Goal: Information Seeking & Learning: Check status

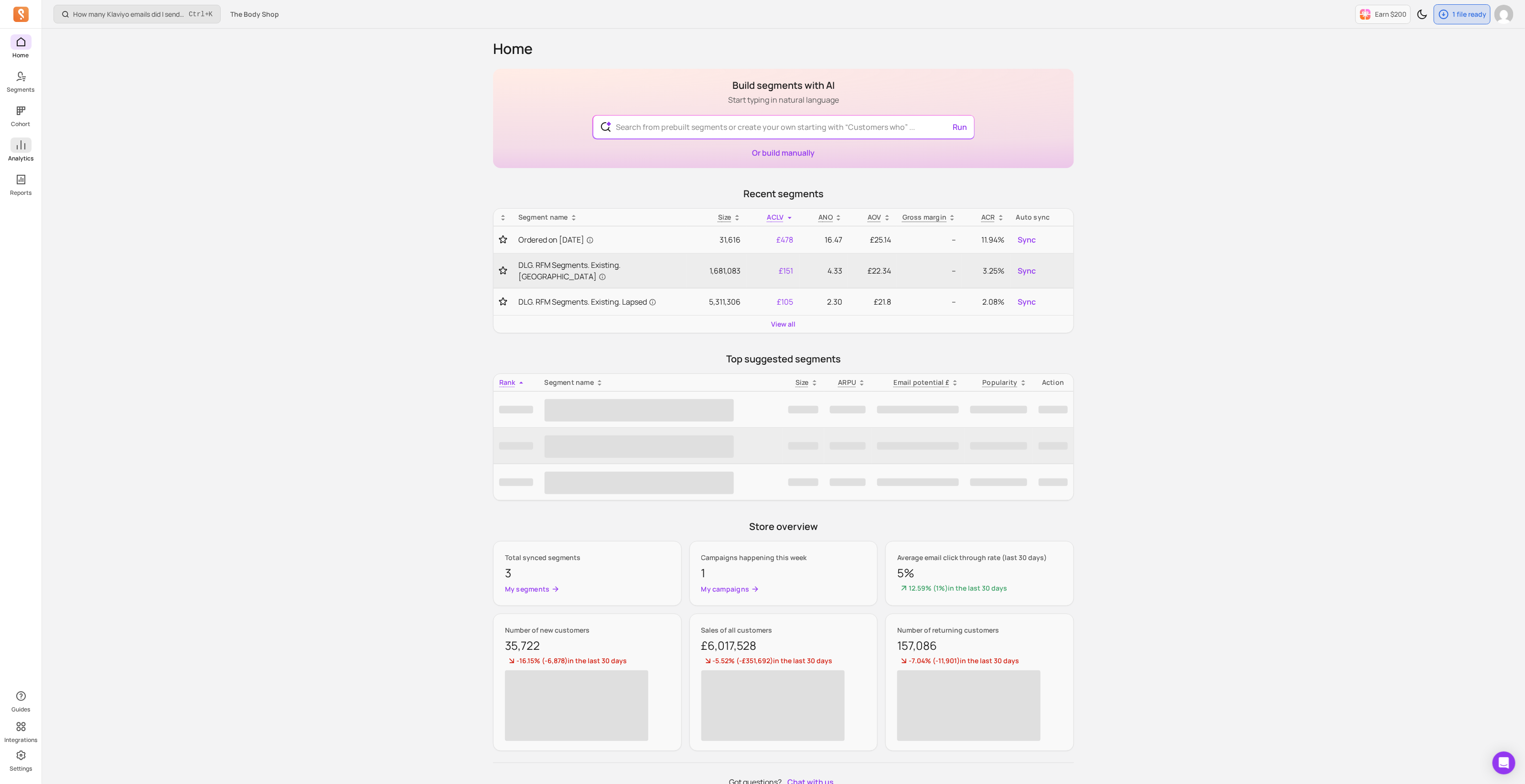
click at [31, 146] on span at bounding box center [21, 145] width 21 height 15
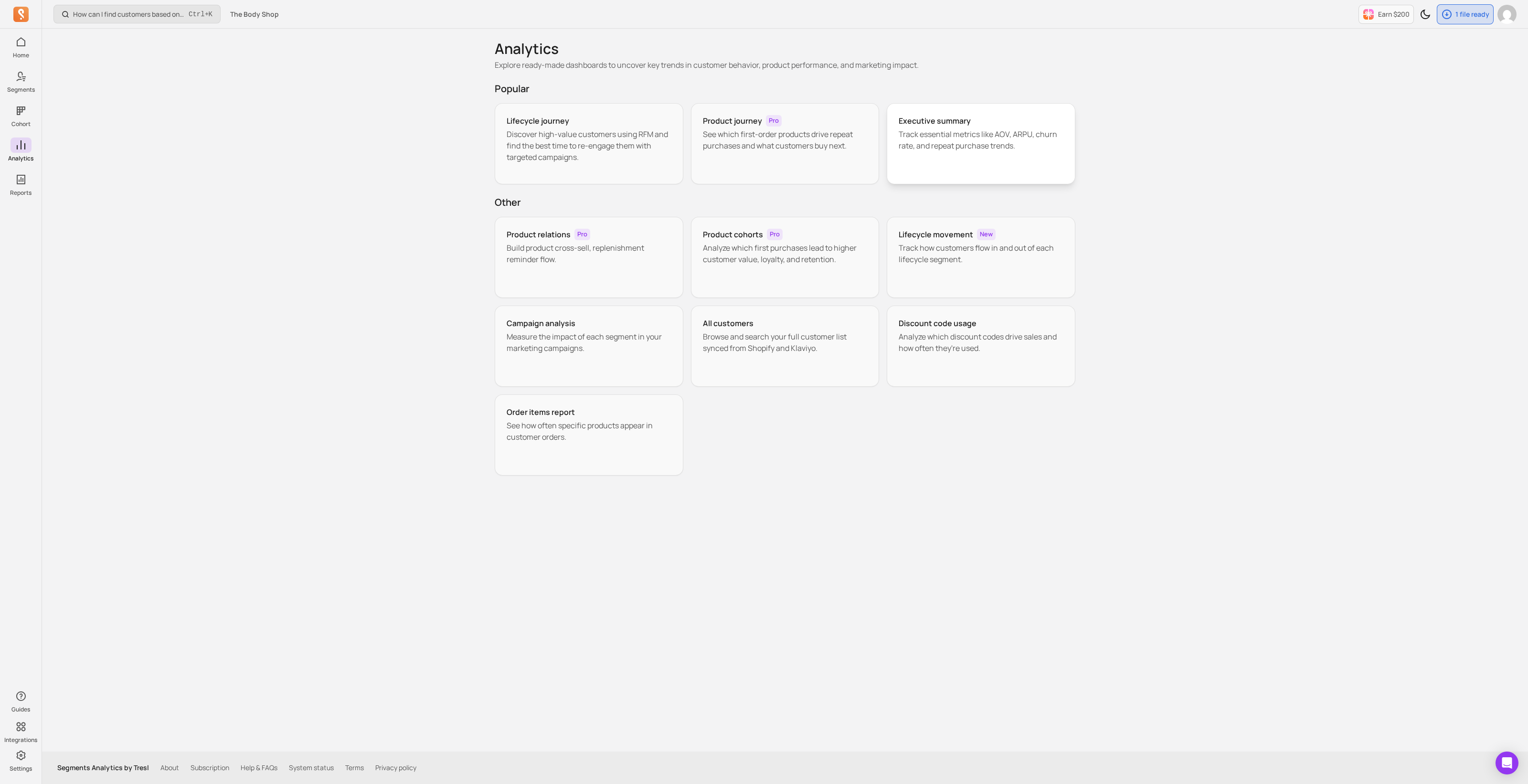
click at [932, 134] on p "Track essential metrics like AOV, ARPU, churn rate, and repeat purchase trends." at bounding box center [981, 140] width 165 height 23
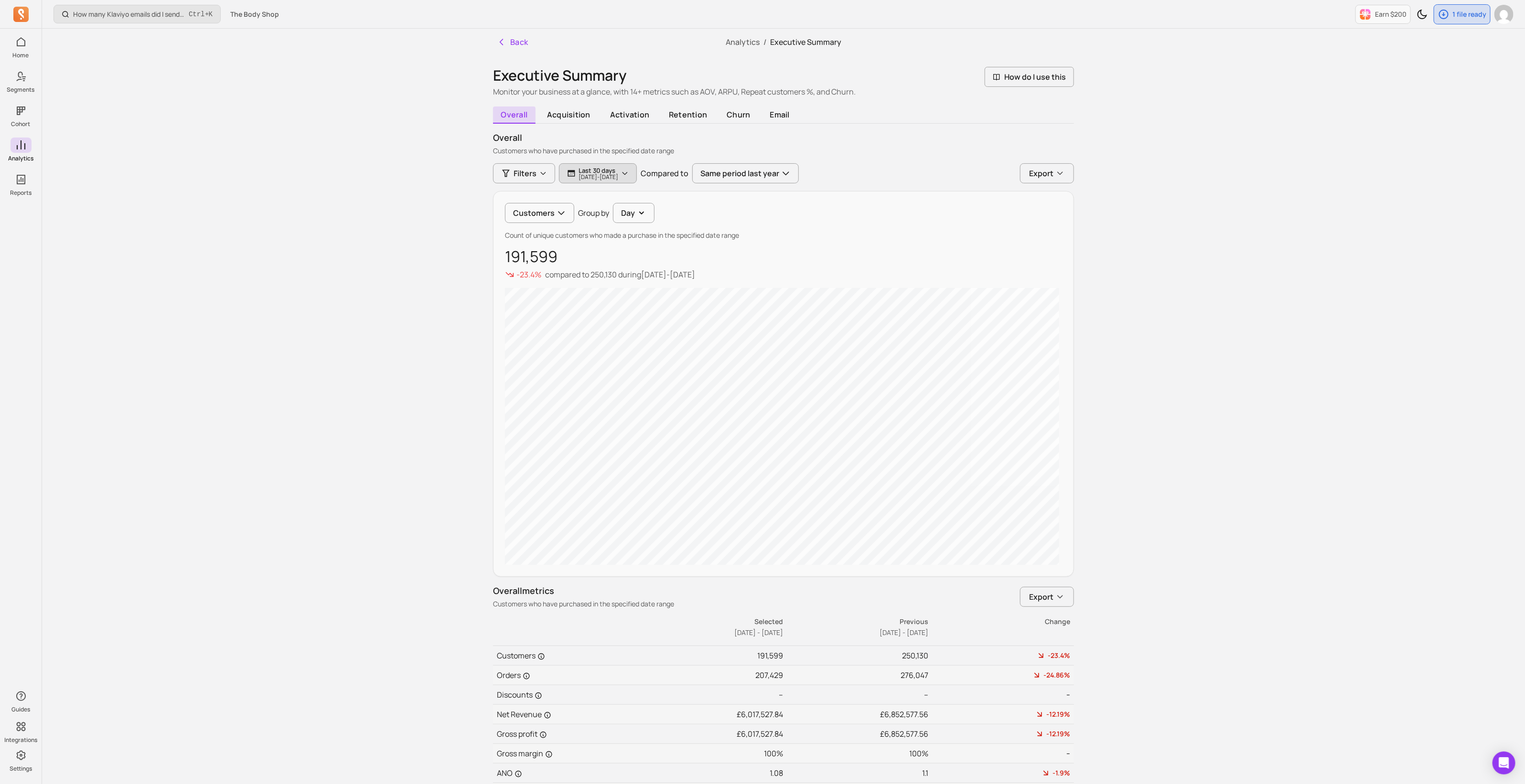
click at [612, 175] on p "[DATE] - [DATE]" at bounding box center [598, 177] width 39 height 5
click at [619, 193] on button "last 30 days" at bounding box center [628, 201] width 127 height 19
click at [598, 362] on span "year to date" at bounding box center [609, 361] width 43 height 10
type input "[DATE]"
select select "2025"
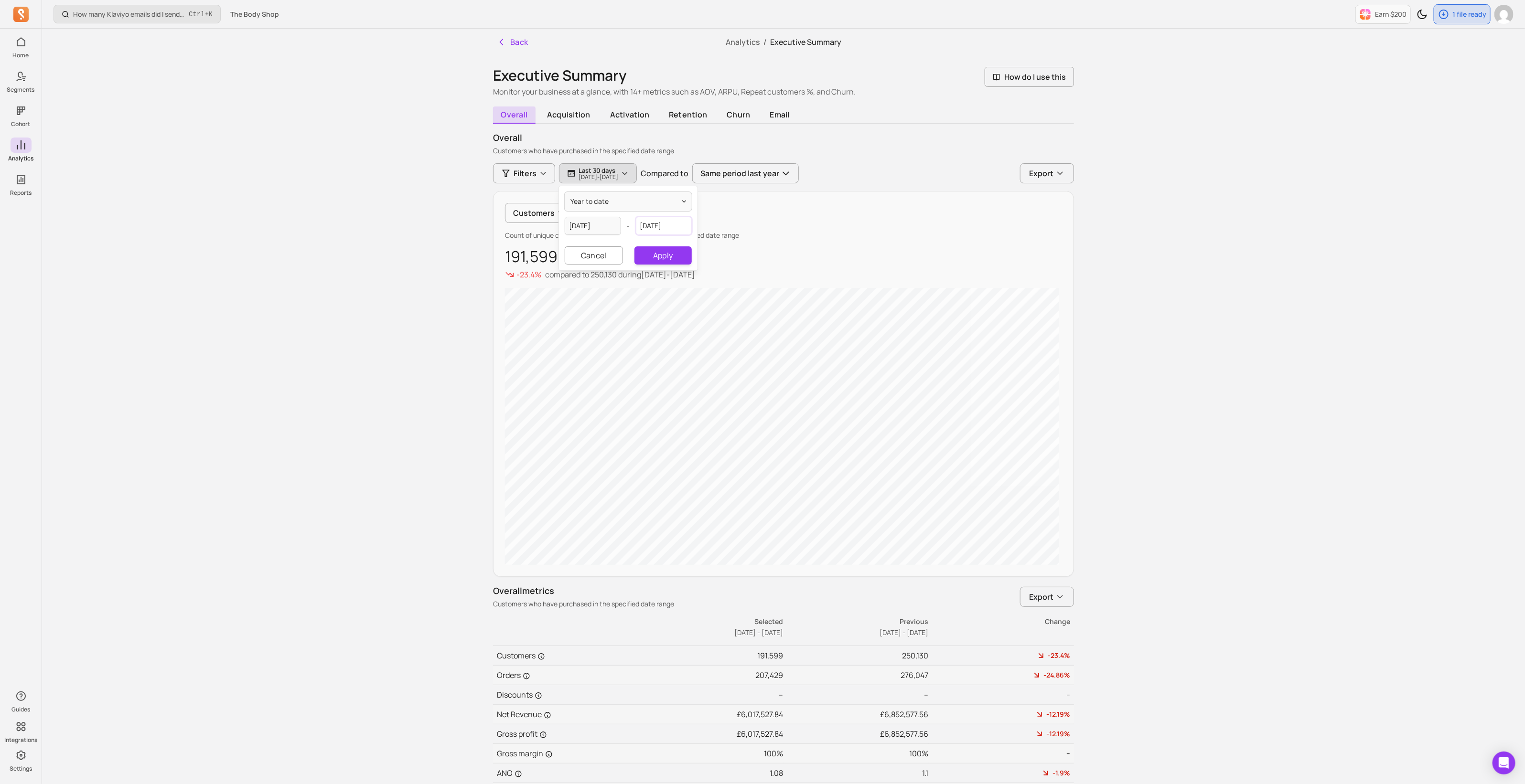
select select "October"
click at [662, 228] on input "[DATE]" at bounding box center [663, 226] width 57 height 18
click at [677, 226] on input "[DATE]" at bounding box center [663, 226] width 57 height 18
type input "[DATE]"
drag, startPoint x: 707, startPoint y: 285, endPoint x: 739, endPoint y: 281, distance: 32.2
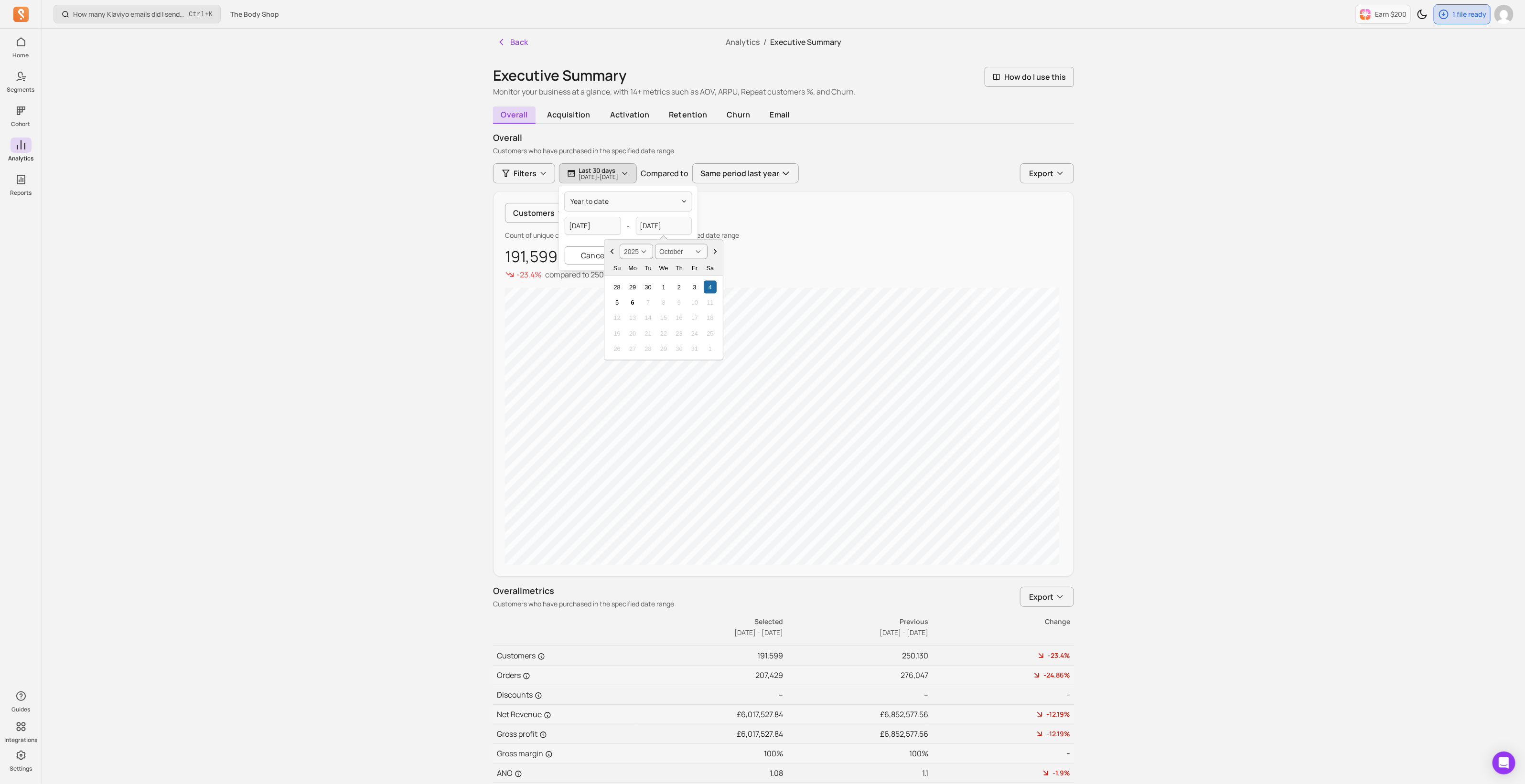
click at [708, 285] on div "4" at bounding box center [710, 287] width 13 height 13
click at [676, 256] on button "Apply" at bounding box center [663, 256] width 57 height 18
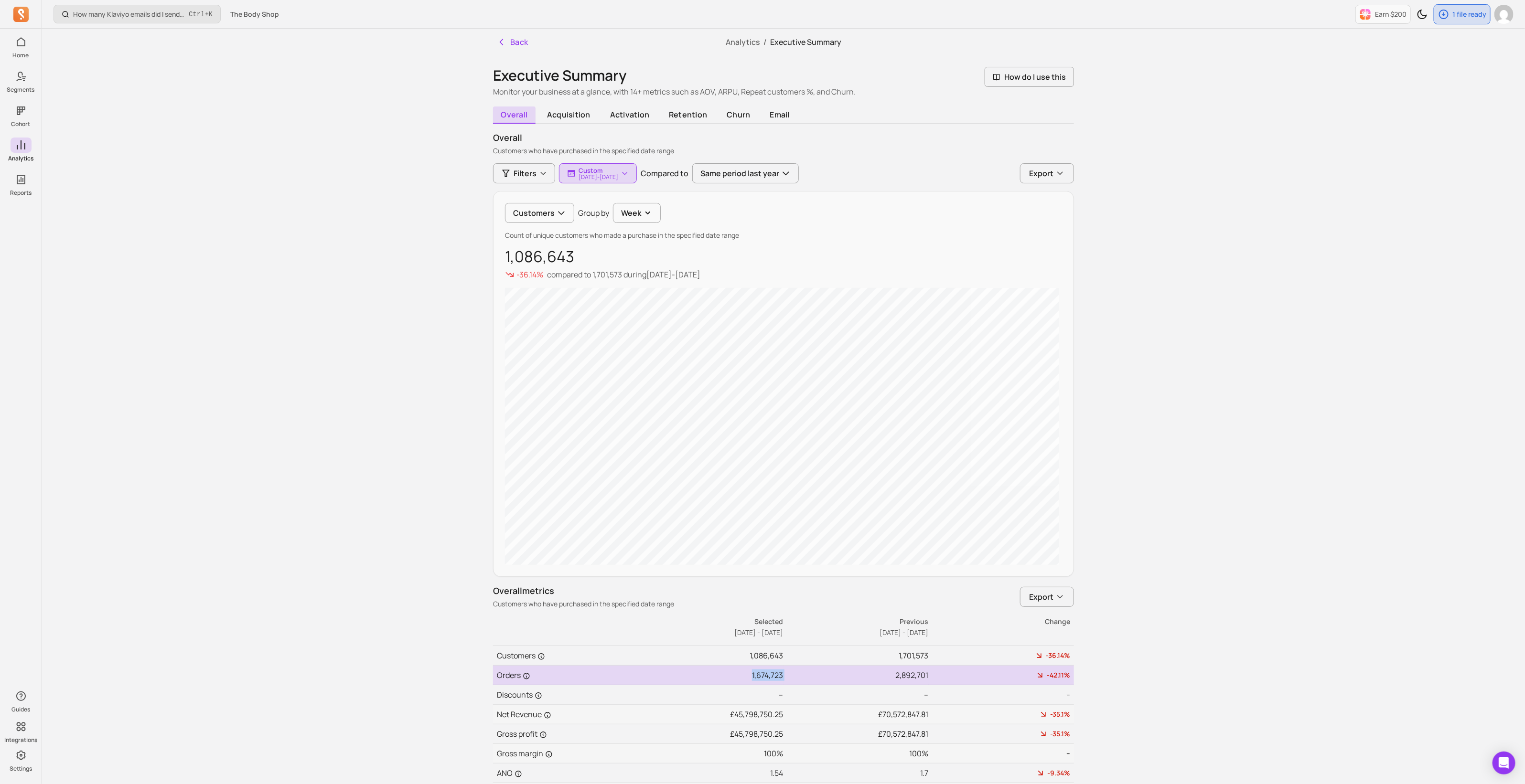
drag, startPoint x: 750, startPoint y: 674, endPoint x: 785, endPoint y: 674, distance: 35.0
click at [785, 674] on tr "Orders 1,674,723 2,892,701 -42.11%" at bounding box center [783, 675] width 581 height 19
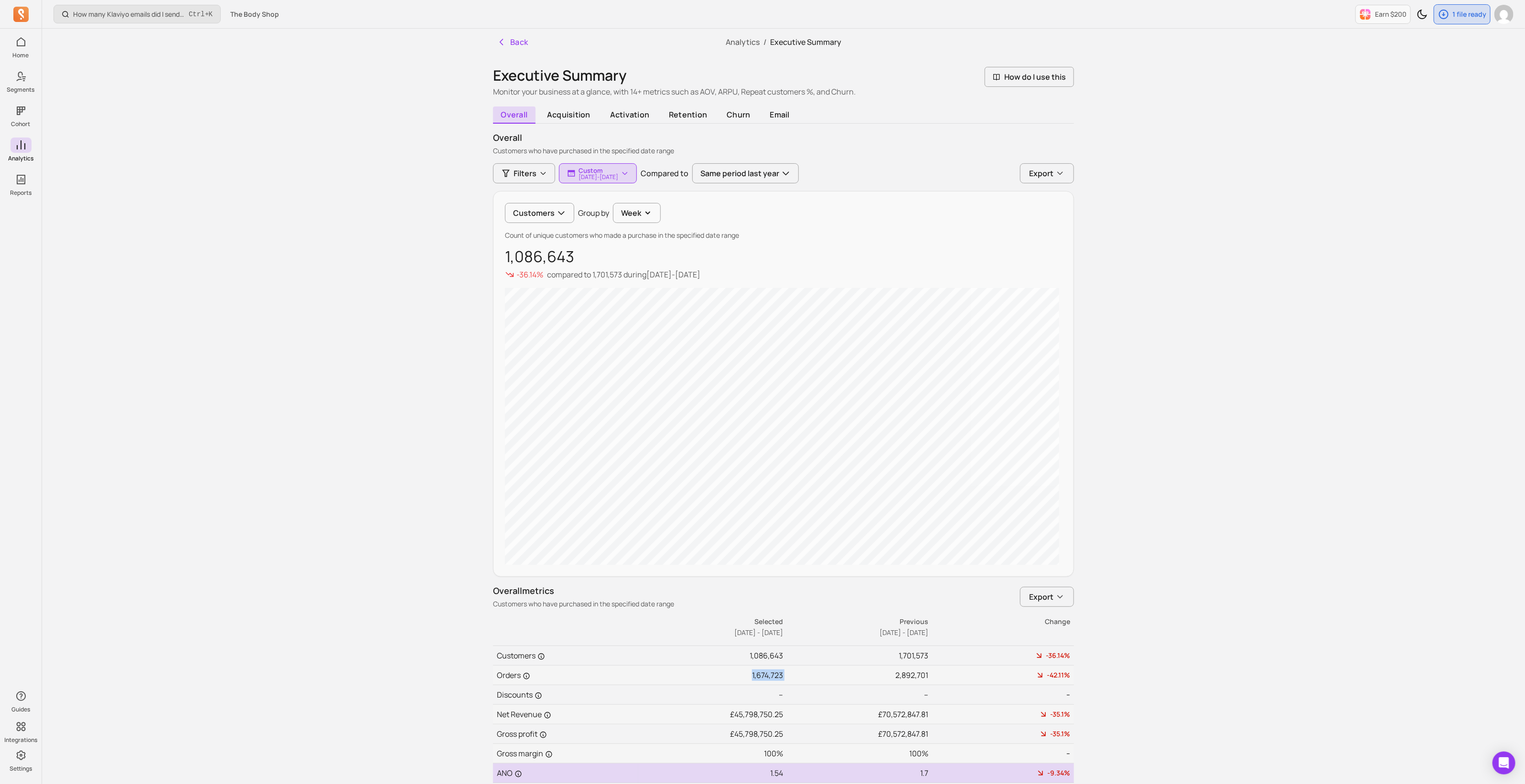
copy td "1,674,723"
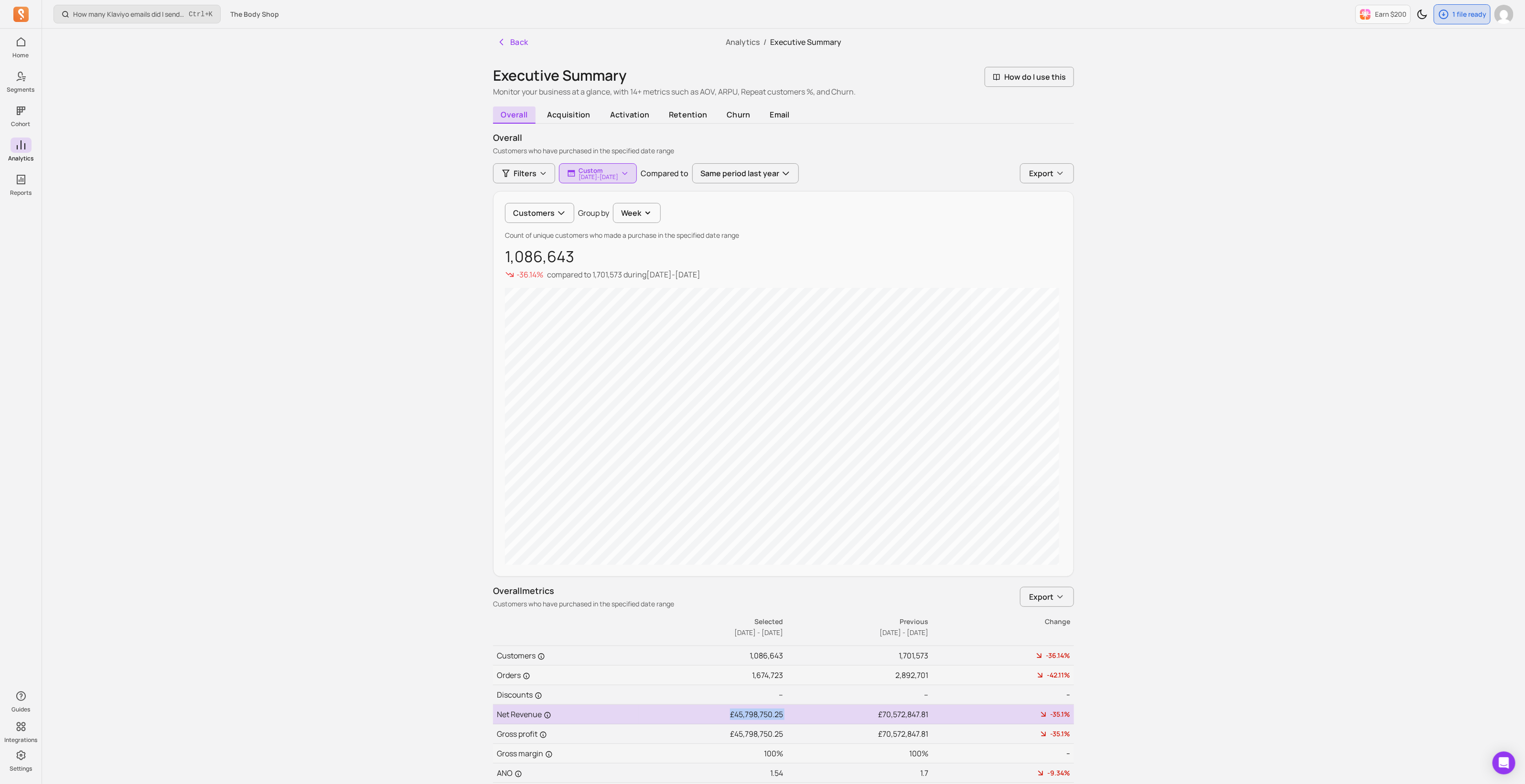
drag, startPoint x: 727, startPoint y: 715, endPoint x: 790, endPoint y: 718, distance: 63.1
click at [790, 718] on tr "Net Revenue £45,798,750.25 £70,572,847.81 -35.1%" at bounding box center [783, 714] width 581 height 19
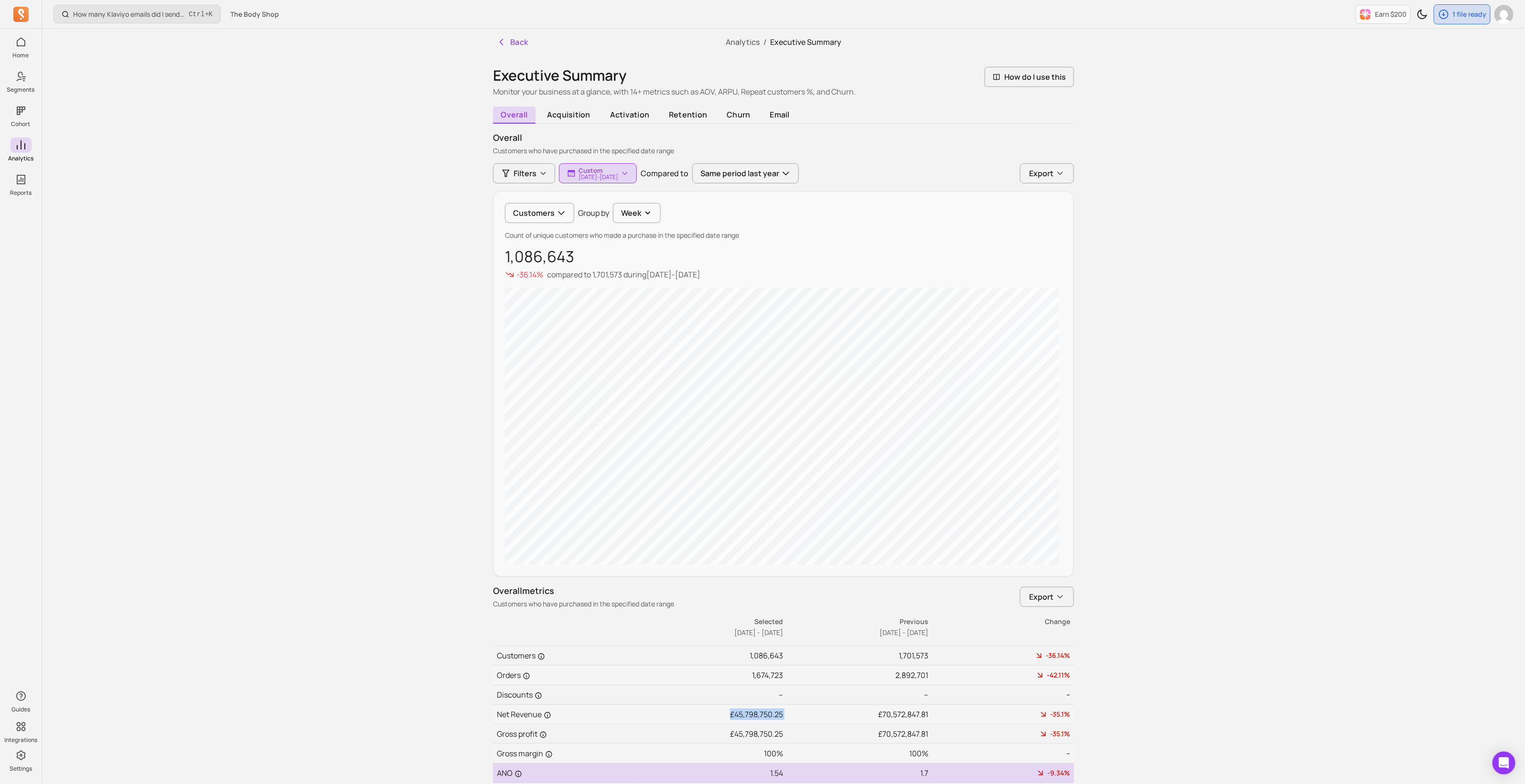
copy td "£45,798,750.25"
click at [618, 176] on p "[DATE] - [DATE]" at bounding box center [598, 177] width 39 height 5
select select "2025"
click at [606, 224] on input "[DATE]" at bounding box center [592, 226] width 57 height 18
click at [583, 225] on input "[DATE]" at bounding box center [592, 226] width 57 height 18
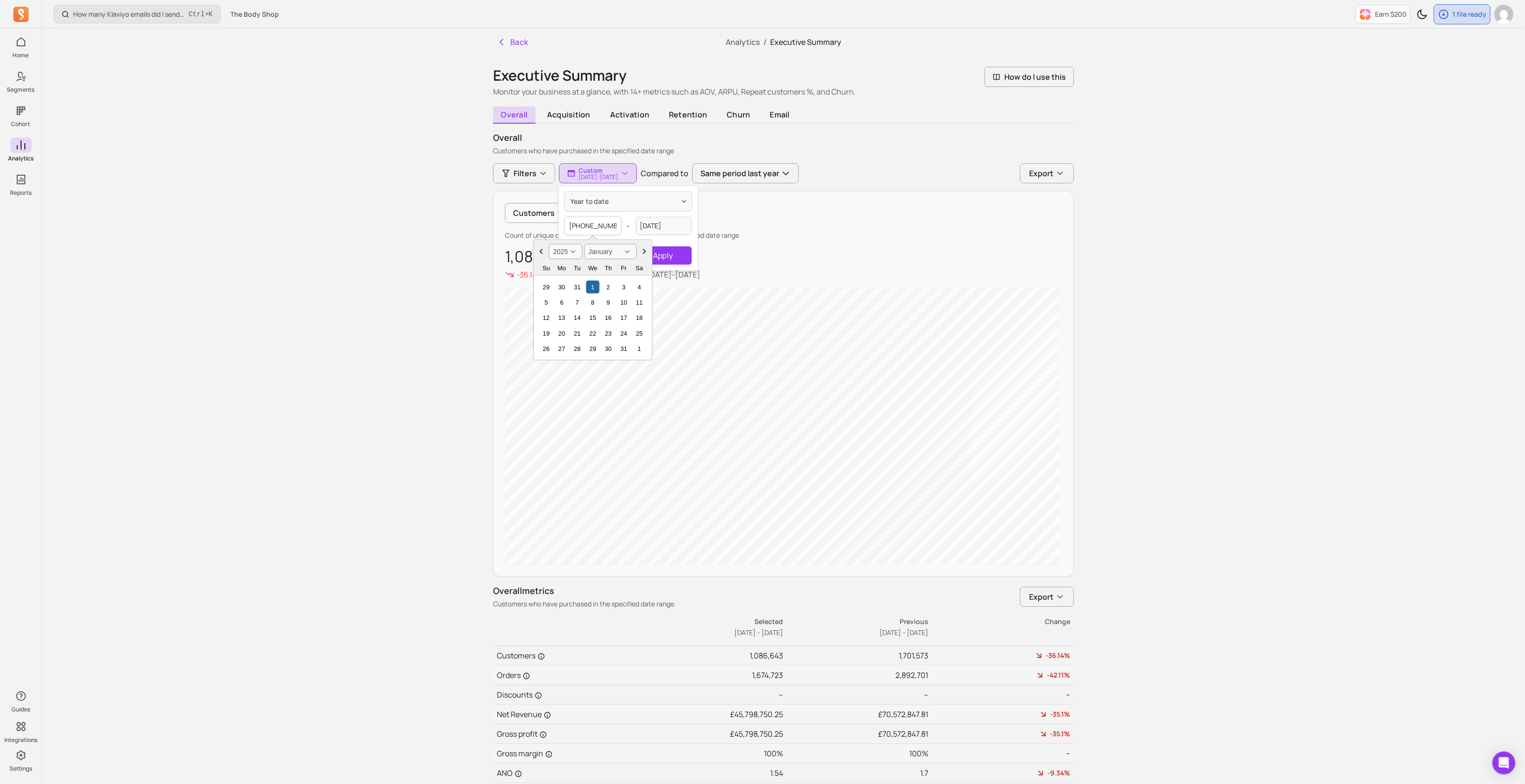
type input "[DATE]"
select select "2019"
type input "[DATE]"
click at [681, 225] on input "[DATE]" at bounding box center [663, 226] width 57 height 18
select select "2025"
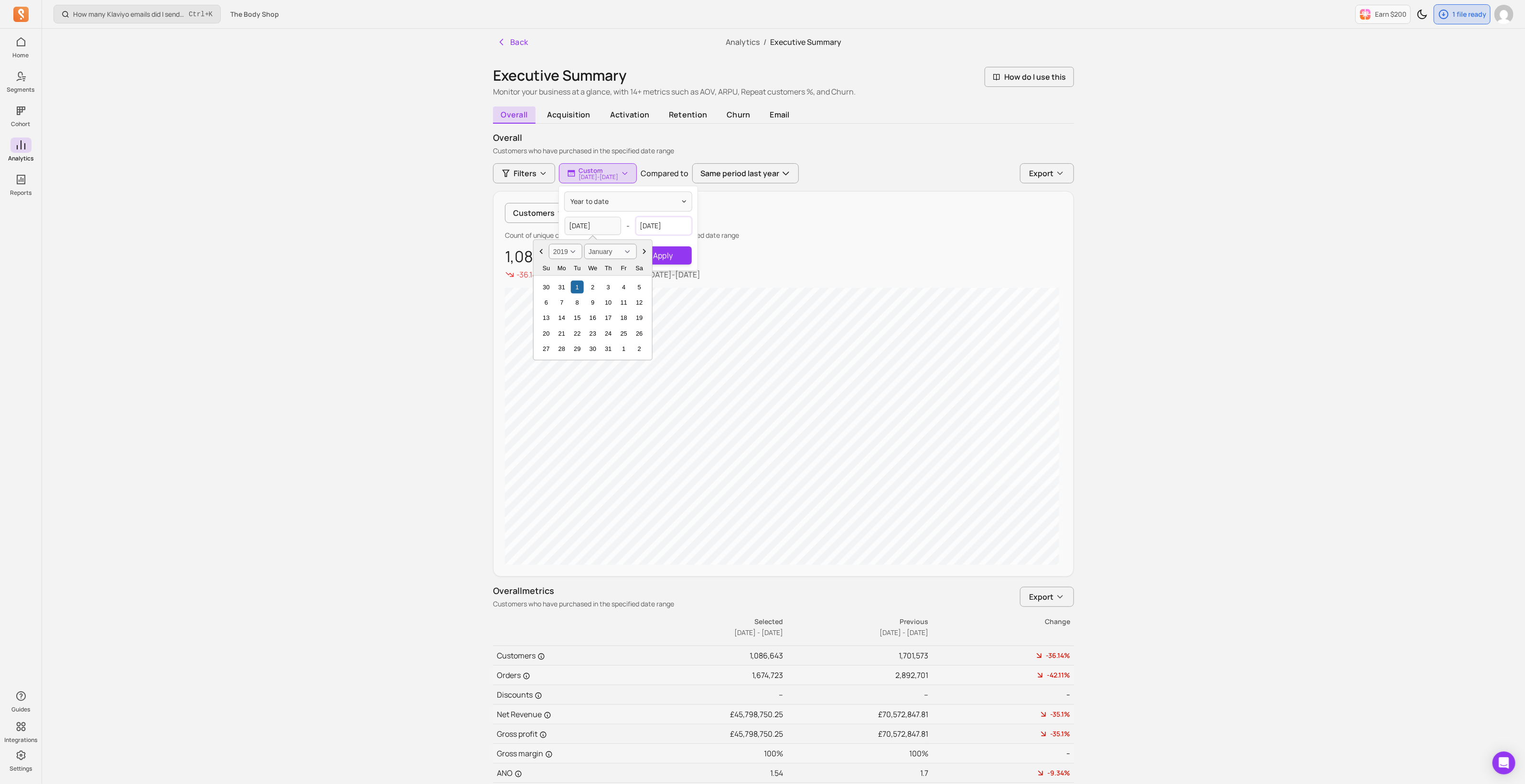
select select "October"
drag, startPoint x: 681, startPoint y: 225, endPoint x: 651, endPoint y: 225, distance: 30.0
click at [651, 225] on input "[DATE]" at bounding box center [663, 226] width 57 height 18
type input "2024"
select select "2024"
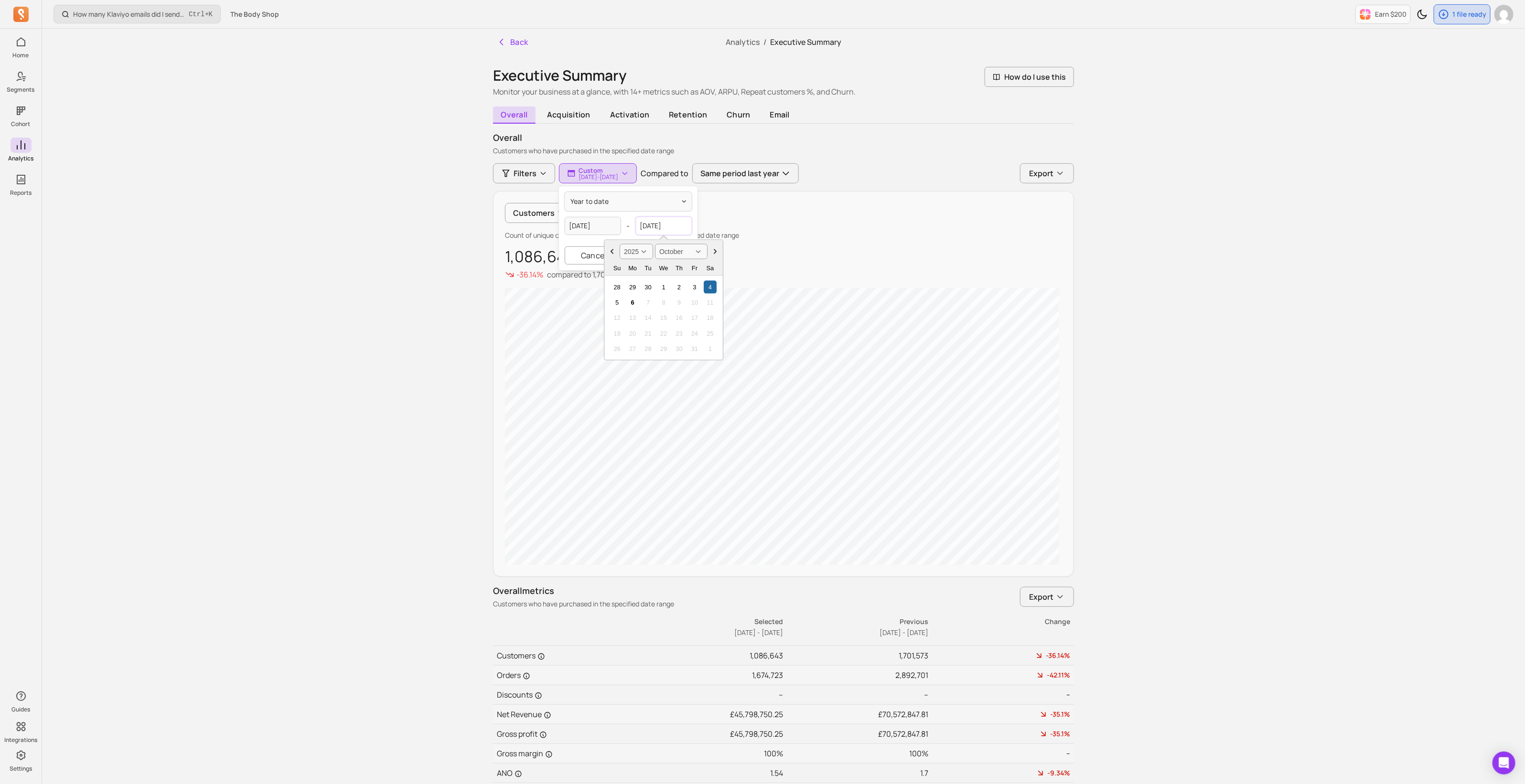
select select "January"
type input "2024-12"
select select "December"
type input "[DATE]"
click at [667, 254] on button "Apply" at bounding box center [663, 256] width 57 height 18
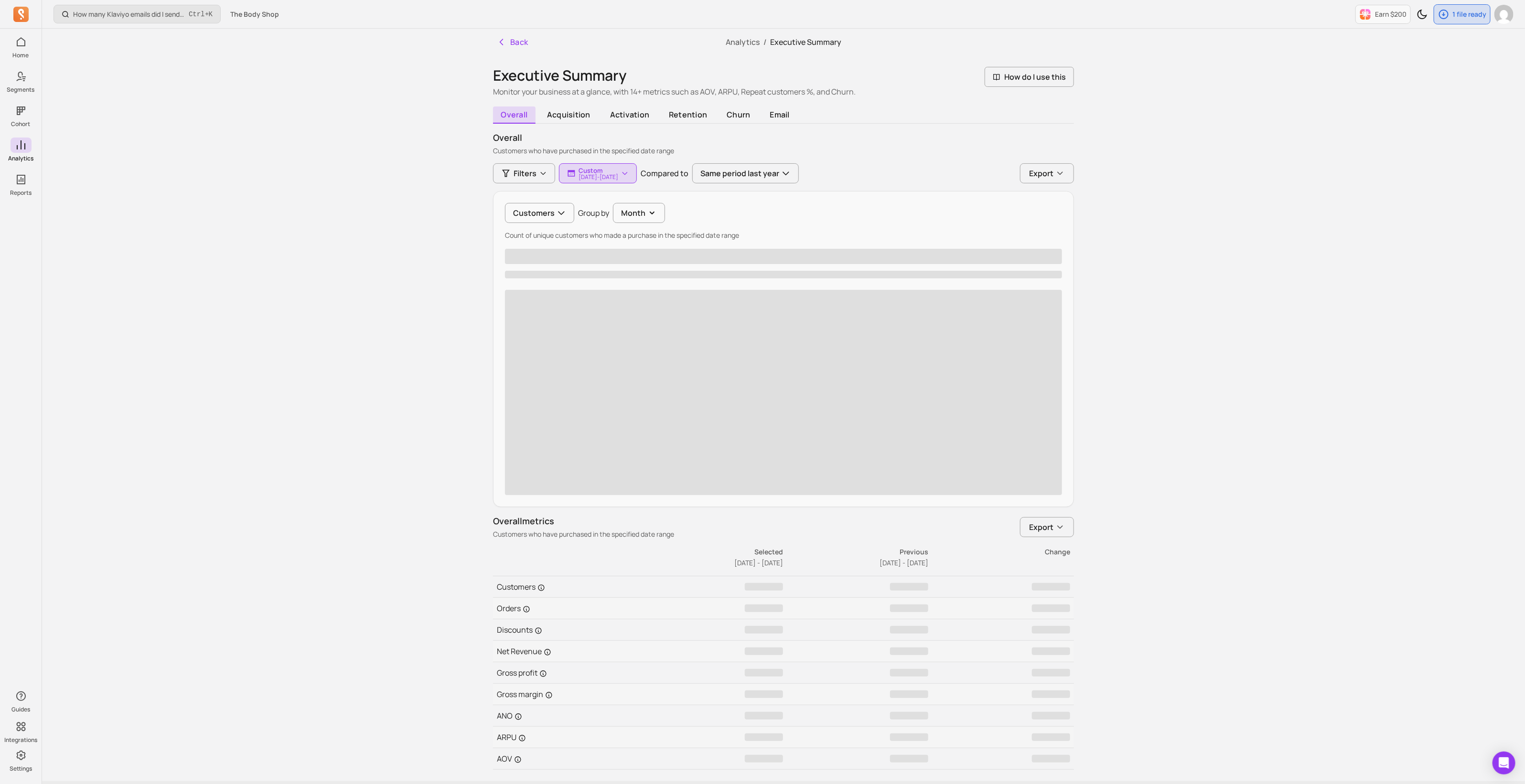
click at [634, 202] on div "Customers Group by Month Count of unique customers who made a purchase in the s…" at bounding box center [783, 349] width 581 height 316
click at [636, 210] on button "Month" at bounding box center [639, 213] width 52 height 20
drag, startPoint x: 636, startPoint y: 210, endPoint x: 862, endPoint y: 199, distance: 226.3
click at [637, 210] on button "Month" at bounding box center [641, 213] width 52 height 20
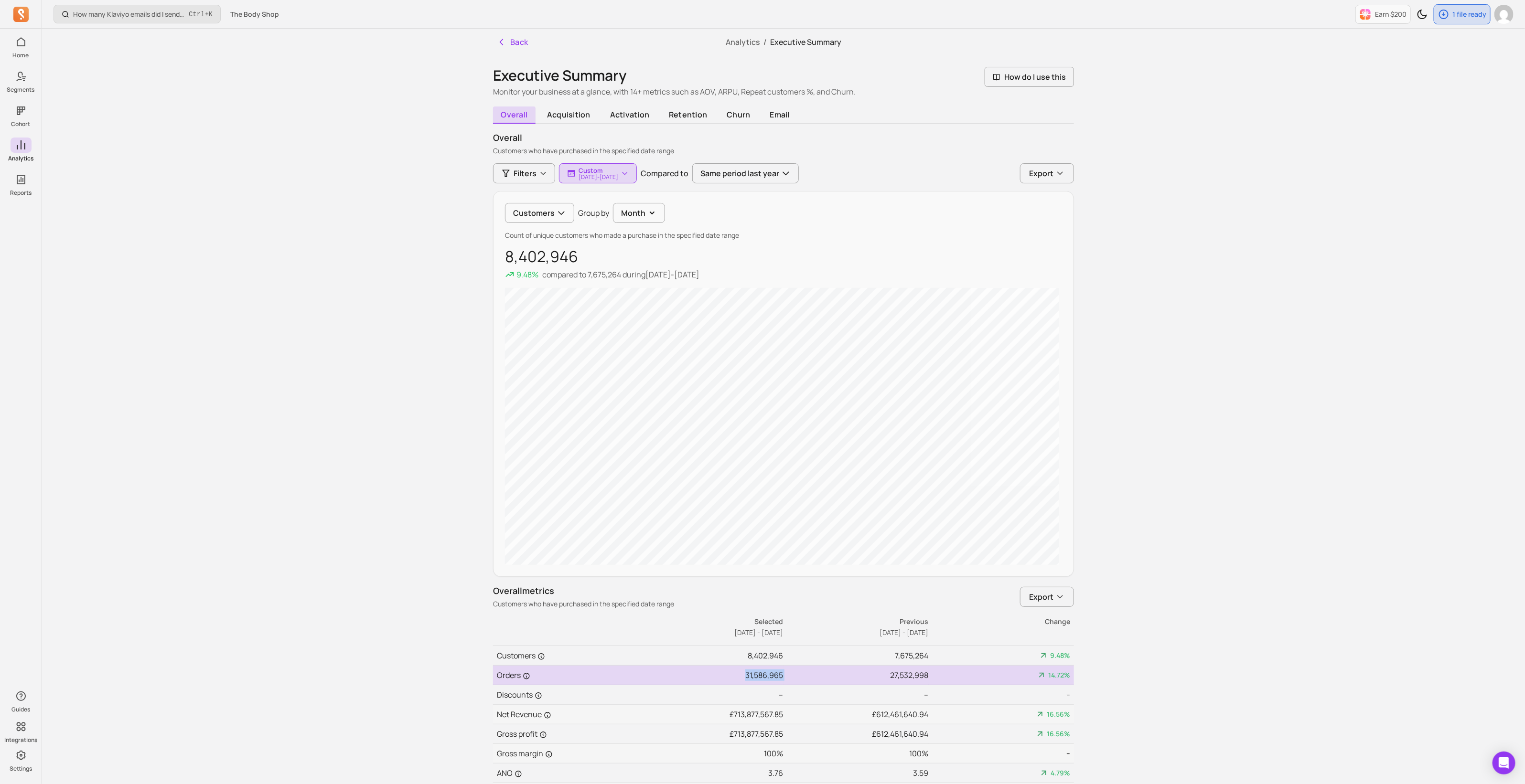
drag, startPoint x: 743, startPoint y: 677, endPoint x: 790, endPoint y: 673, distance: 47.2
click at [790, 673] on tr "Orders 31,586,965 27,532,998 14.72%" at bounding box center [783, 675] width 581 height 19
copy td "31,586,965"
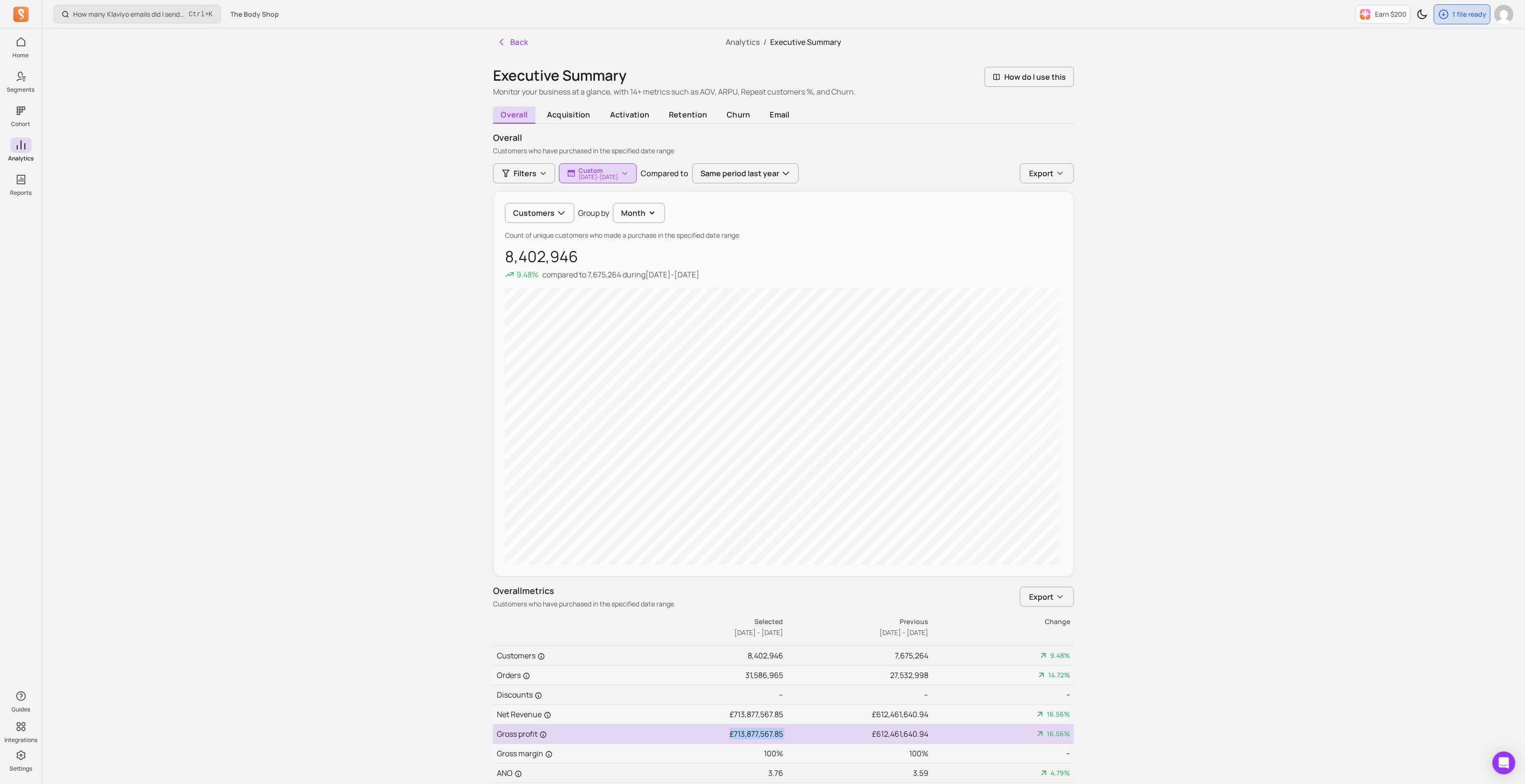
drag, startPoint x: 739, startPoint y: 735, endPoint x: 784, endPoint y: 736, distance: 45.0
click at [784, 736] on tr "Gross profit £713,877,567.85 £612,461,640.94 16.56%" at bounding box center [783, 734] width 581 height 19
copy td "£713,877,567.85"
